Goal: Information Seeking & Learning: Learn about a topic

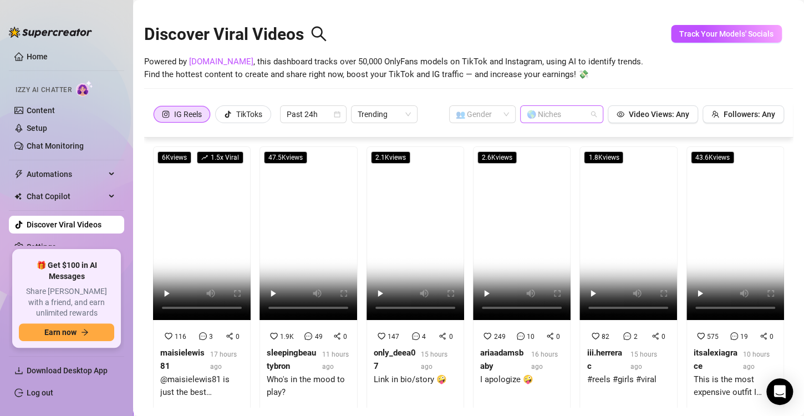
click at [581, 115] on div at bounding box center [555, 114] width 67 height 16
click at [652, 118] on span "Video Views: Any" at bounding box center [659, 114] width 60 height 9
click at [492, 114] on span at bounding box center [482, 114] width 53 height 17
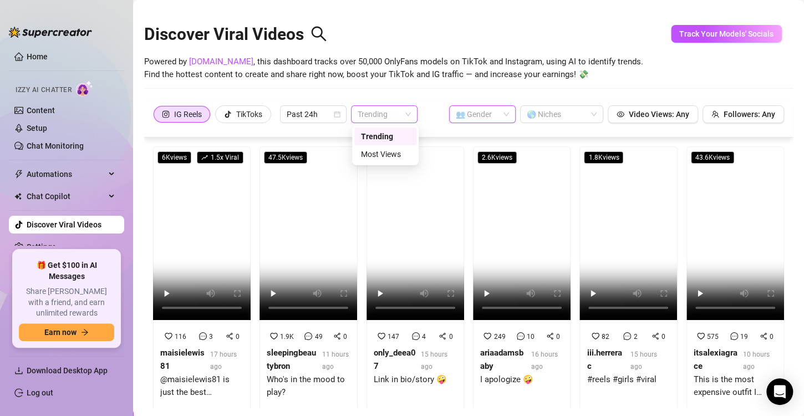
click at [396, 114] on span "Trending" at bounding box center [384, 114] width 53 height 17
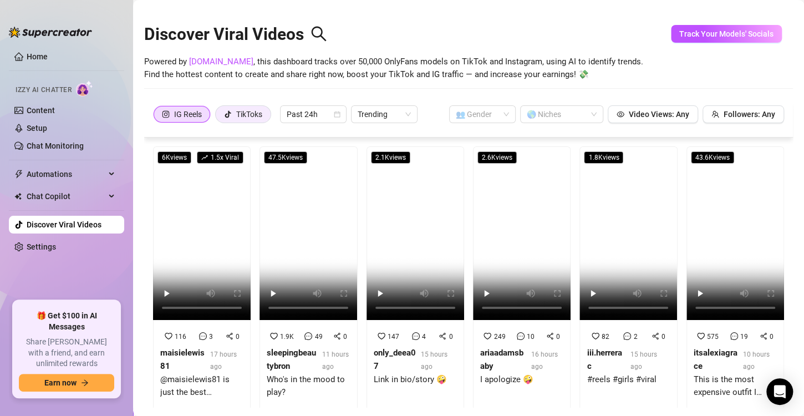
click at [226, 116] on icon "tik-tok" at bounding box center [228, 114] width 6 height 7
click at [218, 117] on input "TikToks" at bounding box center [218, 117] width 0 height 0
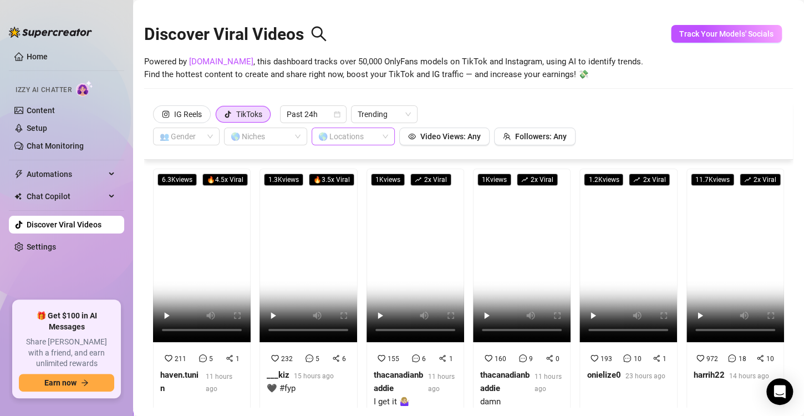
click at [357, 140] on div at bounding box center [347, 137] width 67 height 16
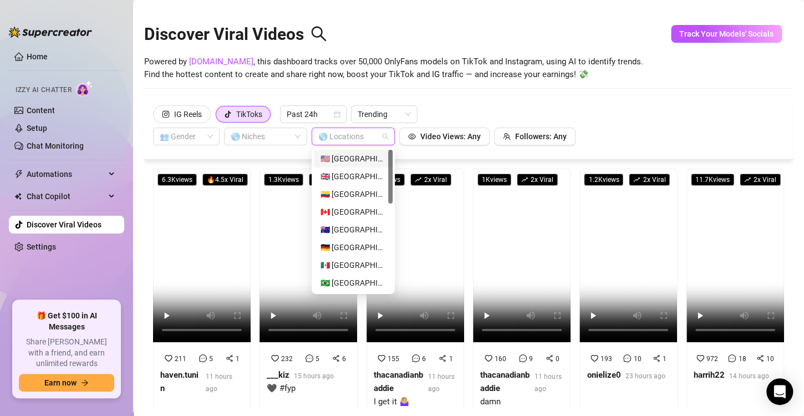
click at [357, 140] on div at bounding box center [347, 137] width 67 height 16
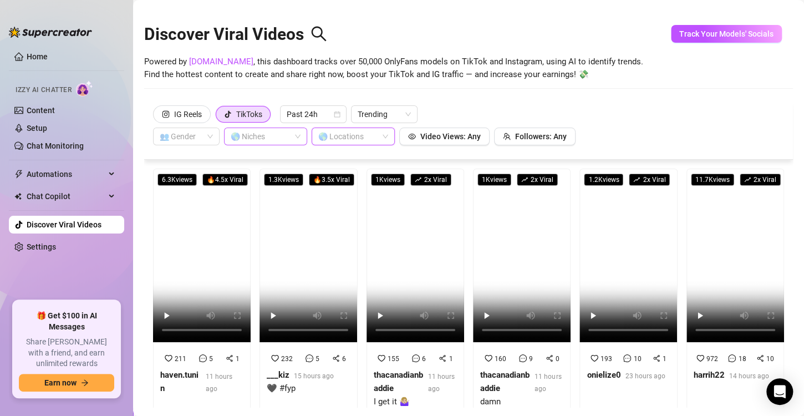
click at [281, 144] on div "🌎 Niches" at bounding box center [265, 137] width 83 height 18
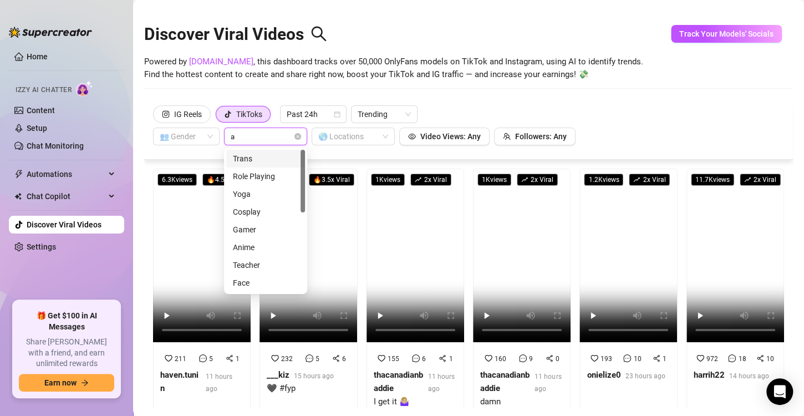
type input "as"
click at [266, 175] on div "[DEMOGRAPHIC_DATA]" at bounding box center [265, 176] width 65 height 12
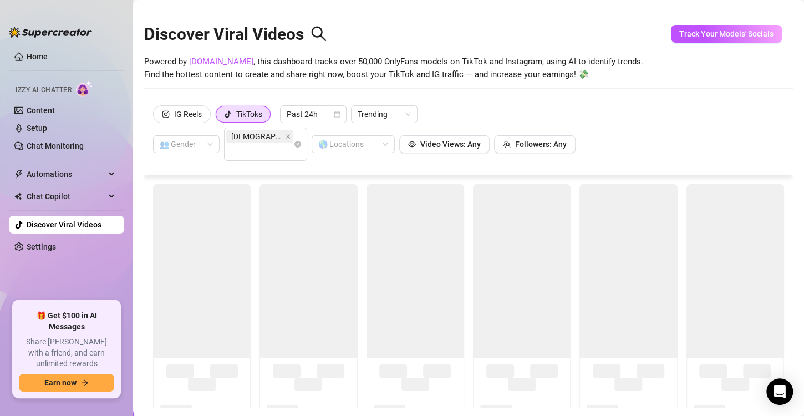
click at [678, 130] on div "IG Reels TikToks Past 24h Trending 👥 Gender Asian 🌎 Locations Video Views: Any …" at bounding box center [468, 132] width 631 height 55
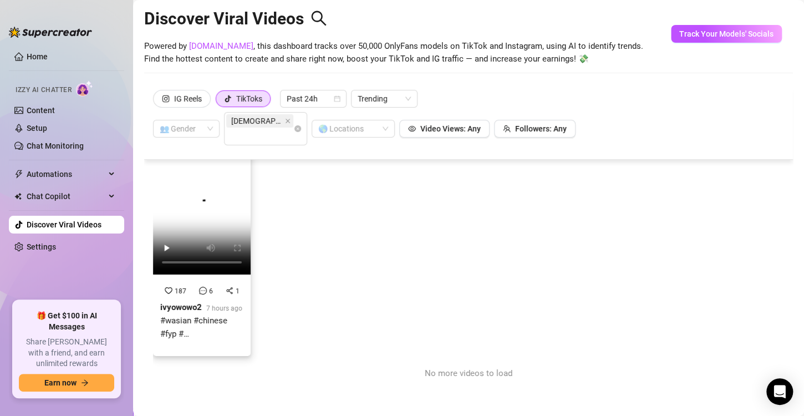
scroll to position [24, 0]
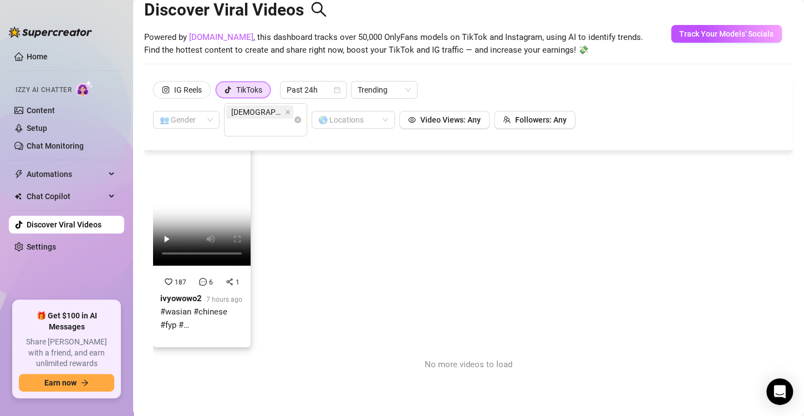
click at [172, 293] on strong "ivyowowo2" at bounding box center [181, 298] width 42 height 10
click at [187, 91] on div "IG Reels" at bounding box center [188, 89] width 28 height 17
click at [156, 93] on input "IG Reels" at bounding box center [156, 93] width 0 height 0
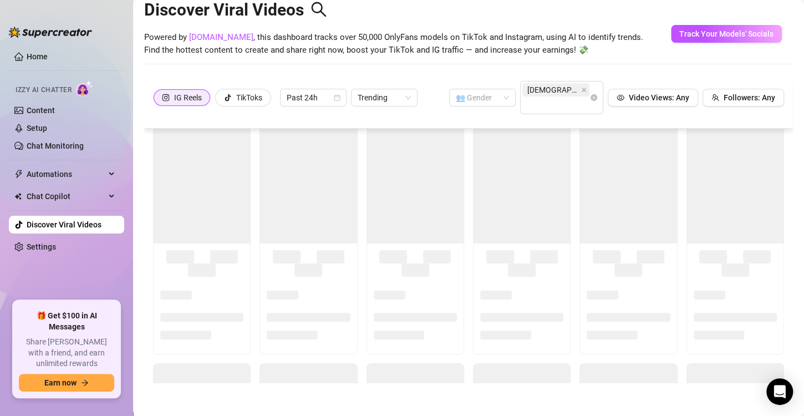
scroll to position [0, 0]
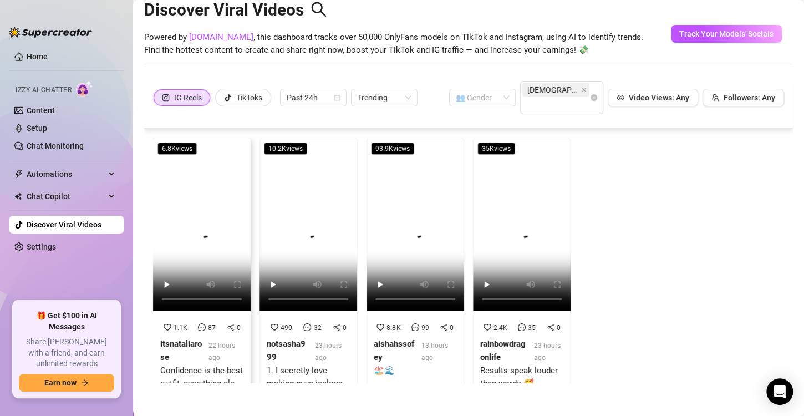
click at [182, 321] on div "1.1K 87 0 itsnataliarose 22 hours ago Confidence is the best outfit, everything…" at bounding box center [201, 359] width 83 height 77
click at [300, 339] on strong "notsasha999" at bounding box center [286, 350] width 39 height 23
click at [379, 339] on strong "aishahssofey" at bounding box center [394, 350] width 40 height 23
click at [496, 340] on div "rainbowdragonlife" at bounding box center [504, 351] width 49 height 26
click at [581, 91] on icon "close" at bounding box center [584, 90] width 6 height 6
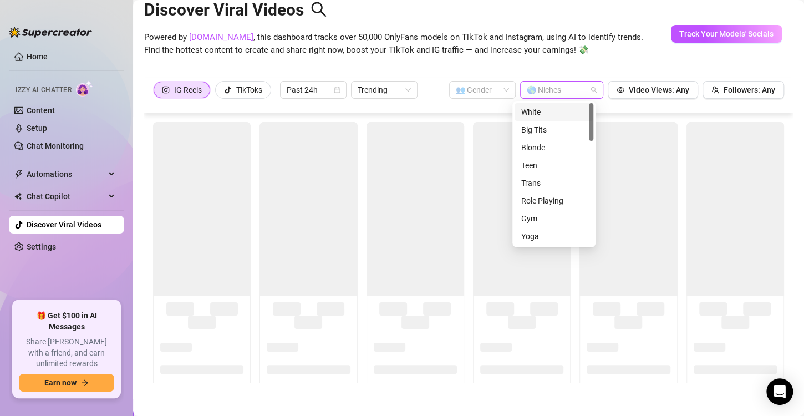
click at [538, 91] on div at bounding box center [555, 90] width 67 height 16
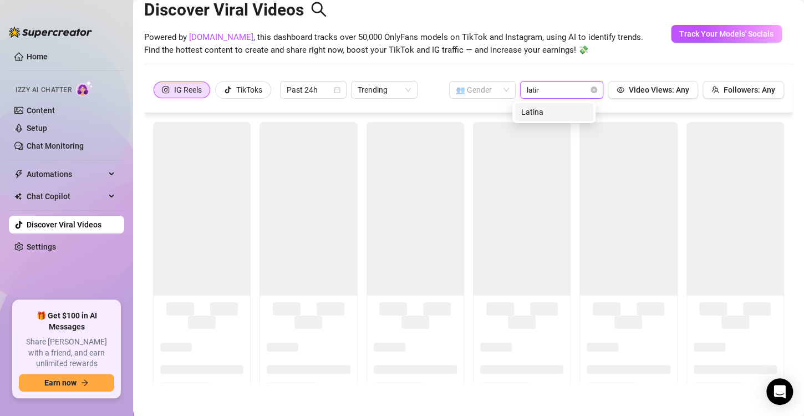
type input "latina"
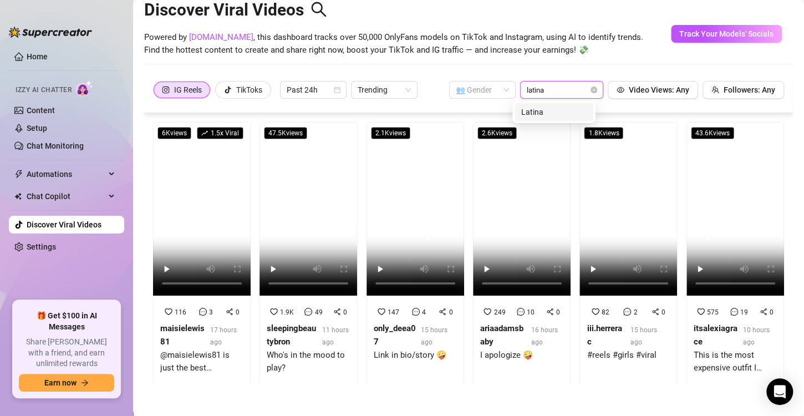
click at [543, 115] on div "Latina" at bounding box center [553, 112] width 65 height 12
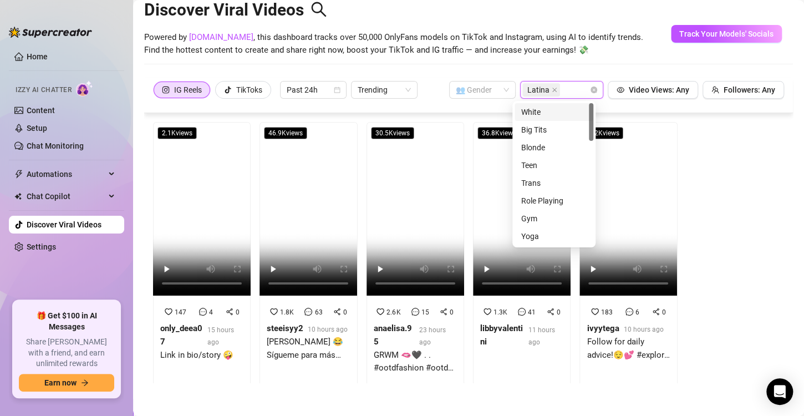
click at [635, 59] on div "Discover Viral Videos Powered by [DOMAIN_NAME] , this dashboard tracks over 50,…" at bounding box center [468, 30] width 649 height 94
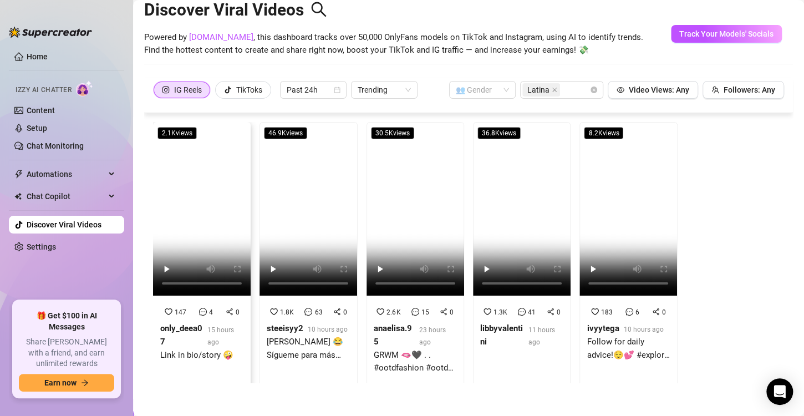
click at [181, 349] on div "Link in bio/story 🤪" at bounding box center [201, 355] width 83 height 13
click at [292, 329] on div "steeisyy2" at bounding box center [285, 328] width 37 height 13
click at [374, 326] on strong "anaelisa.95" at bounding box center [393, 334] width 38 height 23
click at [489, 330] on div "libbyvalentini" at bounding box center [502, 335] width 44 height 26
click at [587, 335] on div "Follow for daily advice!😌💕 #explore #reels #trending #viral" at bounding box center [628, 348] width 83 height 26
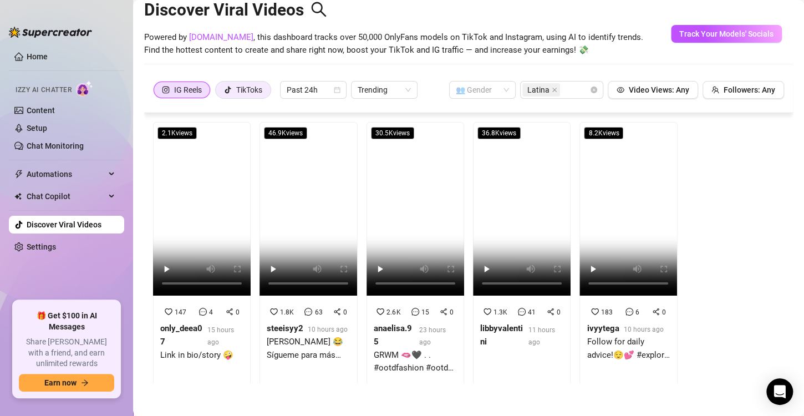
click at [237, 93] on div "TikToks" at bounding box center [249, 89] width 26 height 17
click at [218, 93] on input "TikToks" at bounding box center [218, 93] width 0 height 0
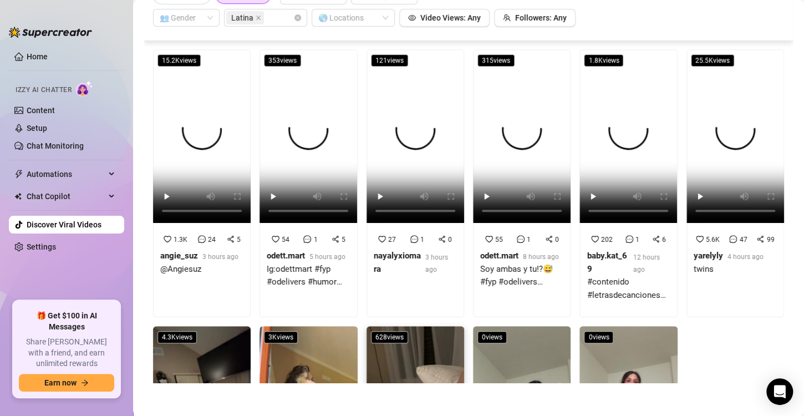
scroll to position [240, 0]
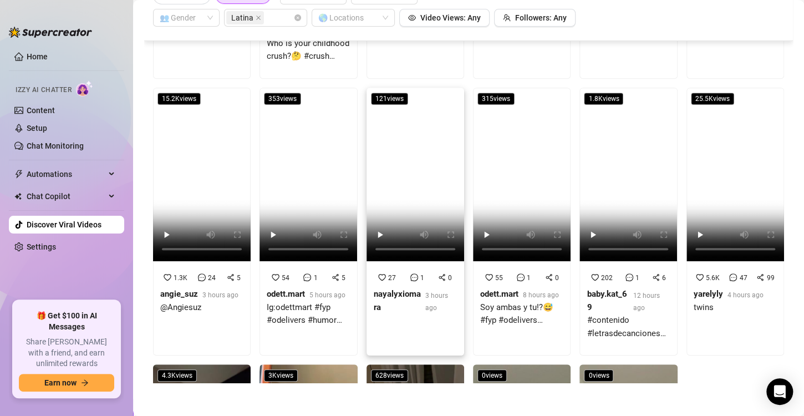
click at [416, 178] on video at bounding box center [415, 175] width 98 height 174
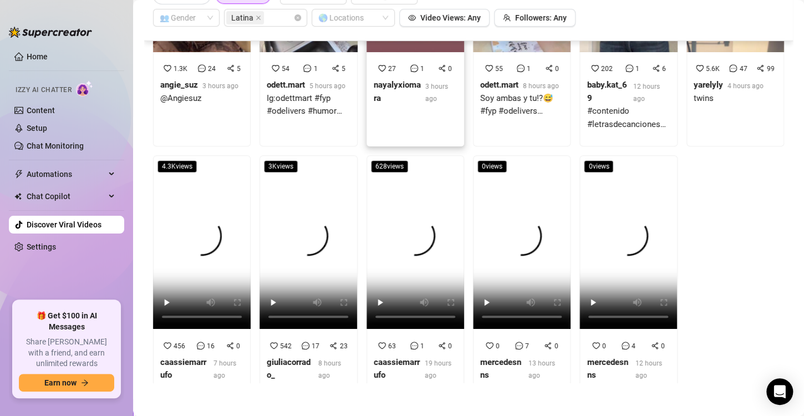
scroll to position [461, 0]
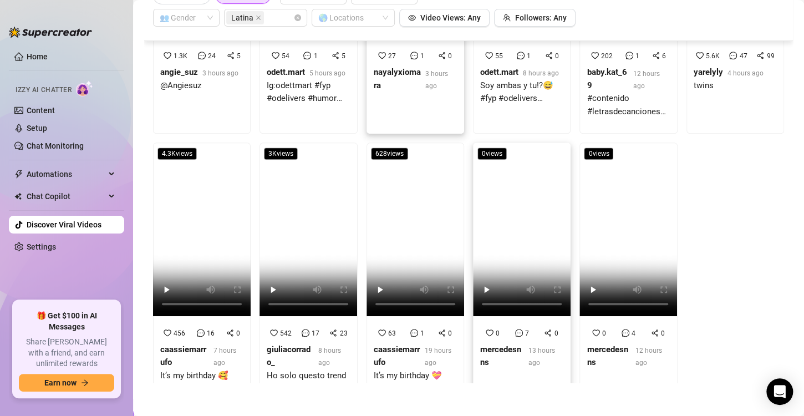
click at [512, 227] on video at bounding box center [522, 229] width 98 height 174
click at [299, 344] on strong "giuliacorrado_" at bounding box center [289, 355] width 44 height 23
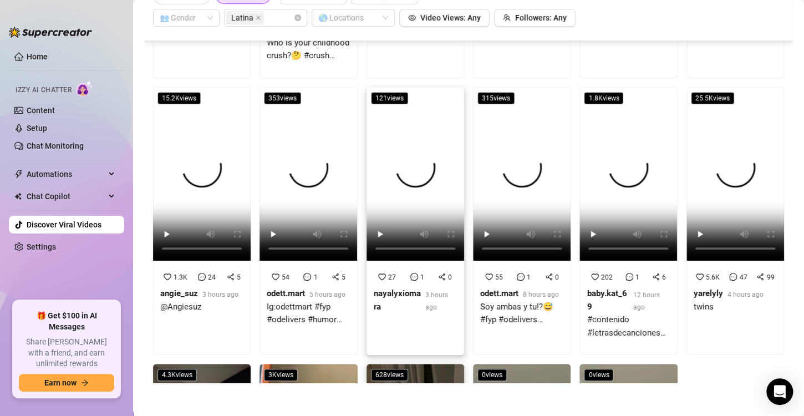
scroll to position [240, 0]
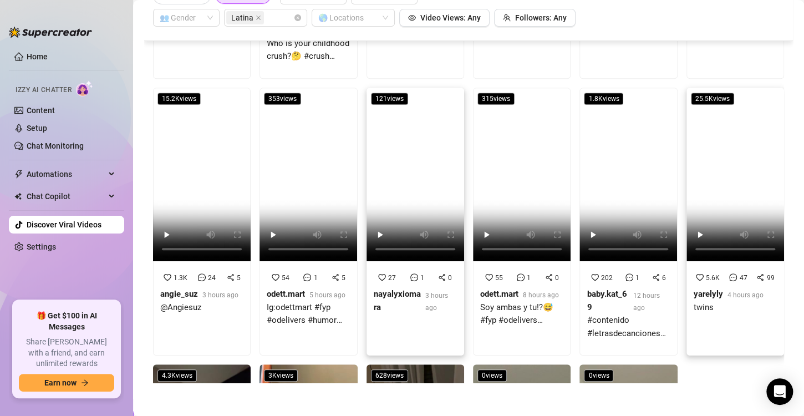
click at [709, 271] on div "5.6K 47 99" at bounding box center [735, 277] width 88 height 12
click at [403, 199] on video at bounding box center [415, 175] width 98 height 174
